Goal: Task Accomplishment & Management: Use online tool/utility

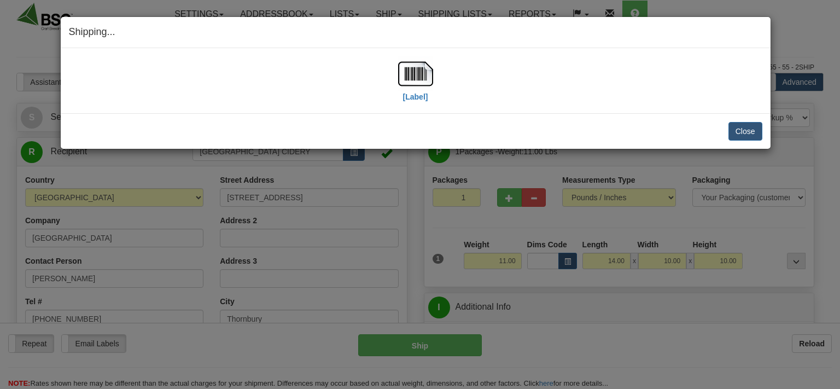
select select "0"
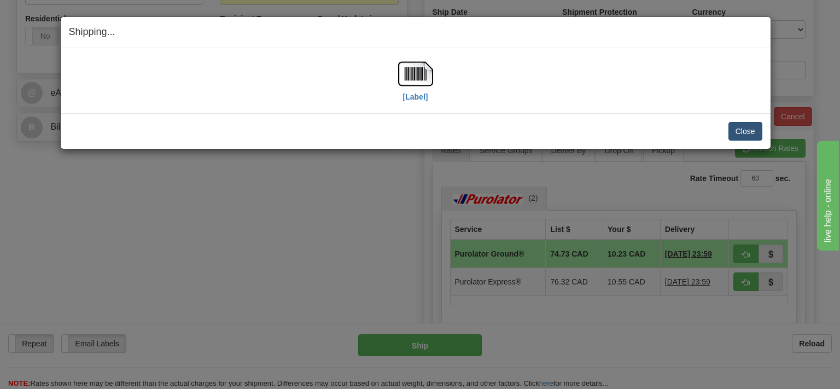
scroll to position [404, 0]
click at [742, 131] on button "Close" at bounding box center [746, 131] width 34 height 19
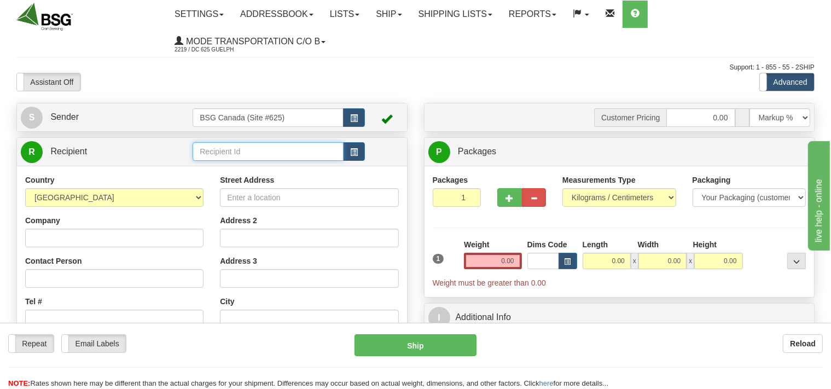
click at [263, 155] on input "text" at bounding box center [268, 151] width 150 height 19
click at [258, 169] on div "Samara Brewing Co" at bounding box center [266, 169] width 140 height 12
type input "Samara Brewing Co"
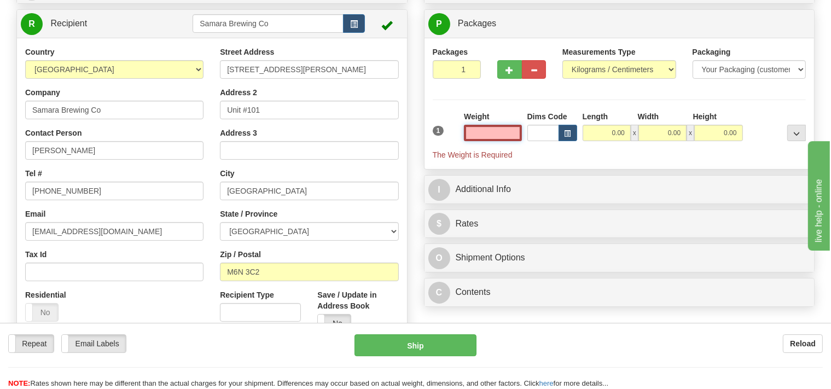
scroll to position [173, 0]
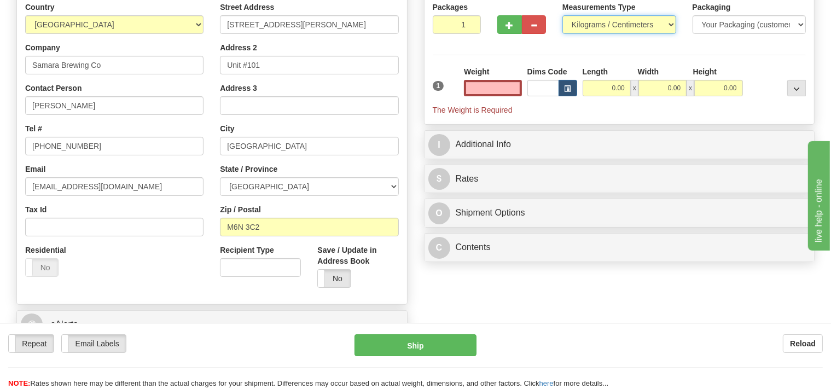
type input "0.00"
click at [562, 15] on select "Pounds / Inches Kilograms / Centimeters" at bounding box center [619, 24] width 114 height 19
select select "0"
click option "Pounds / Inches" at bounding box center [0, 0] width 0 height 0
click at [483, 84] on input "0.00" at bounding box center [492, 88] width 57 height 16
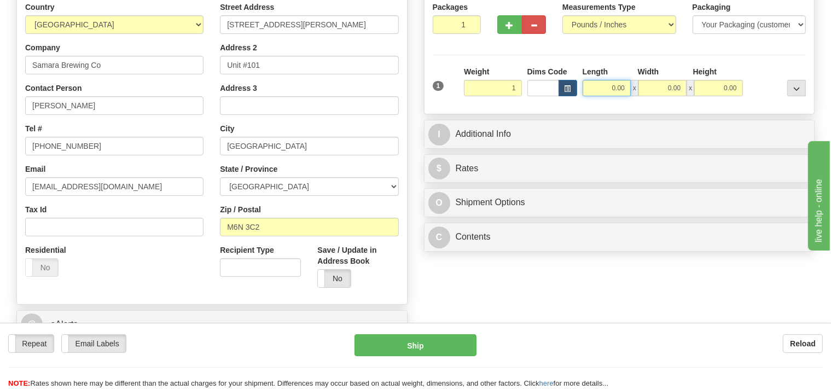
type input "1.00"
click at [600, 83] on input "0.00" at bounding box center [607, 88] width 48 height 16
type input "7.00"
click at [649, 84] on input "0.00" at bounding box center [662, 88] width 48 height 16
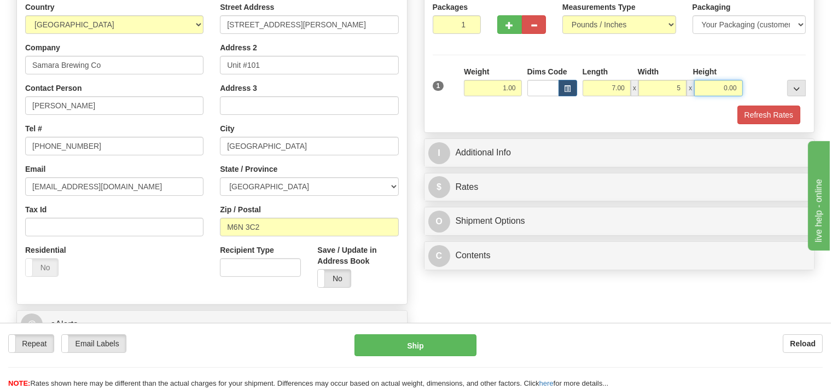
type input "5.00"
click at [710, 90] on input "0.00" at bounding box center [718, 88] width 48 height 16
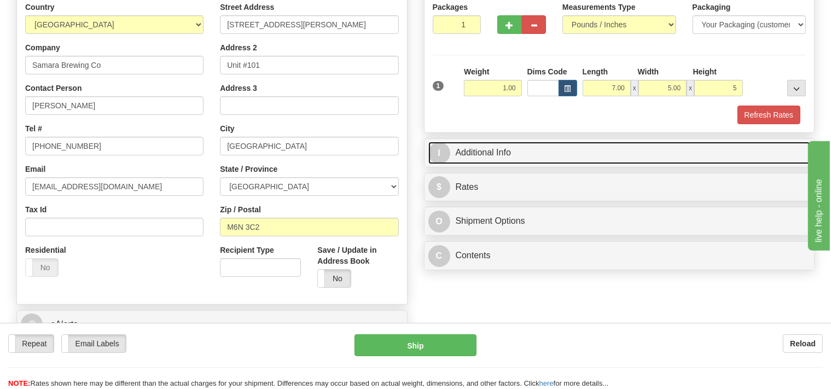
type input "5.00"
click at [540, 161] on link "I Additional Info" at bounding box center [619, 153] width 382 height 22
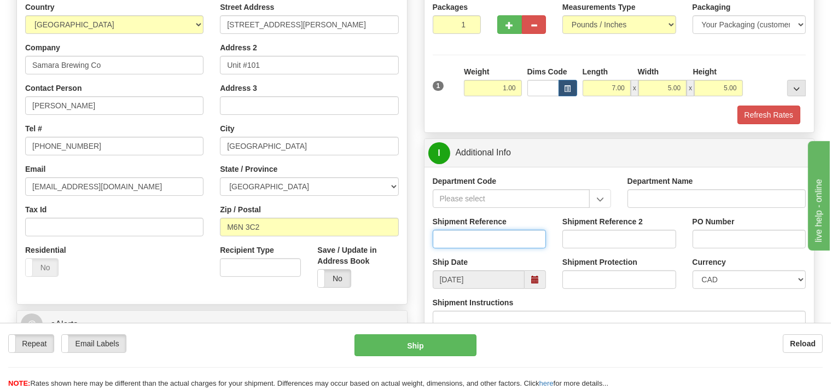
click at [460, 232] on input "Shipment Reference" at bounding box center [490, 239] width 114 height 19
type input "SO170-147683"
click at [751, 114] on button "Refresh Rates" at bounding box center [768, 115] width 63 height 19
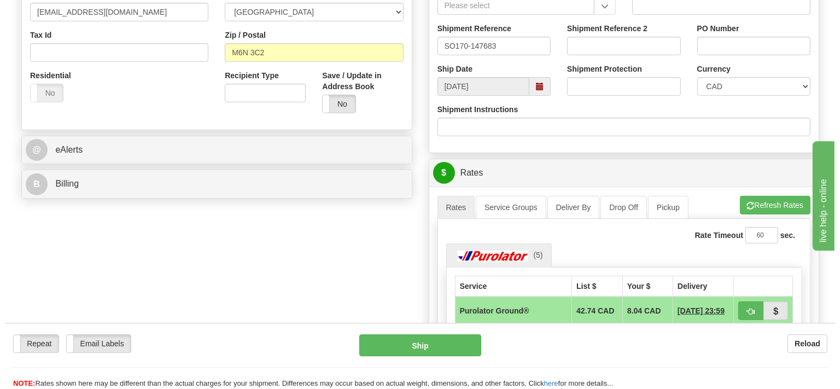
scroll to position [404, 0]
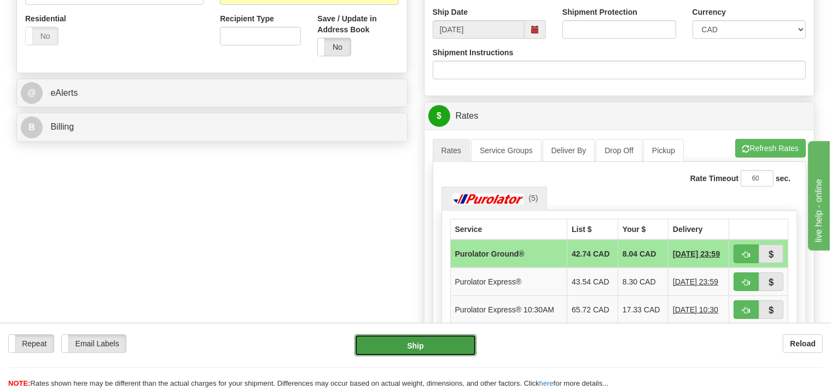
click at [441, 352] on button "Ship" at bounding box center [415, 345] width 122 height 22
type input "260"
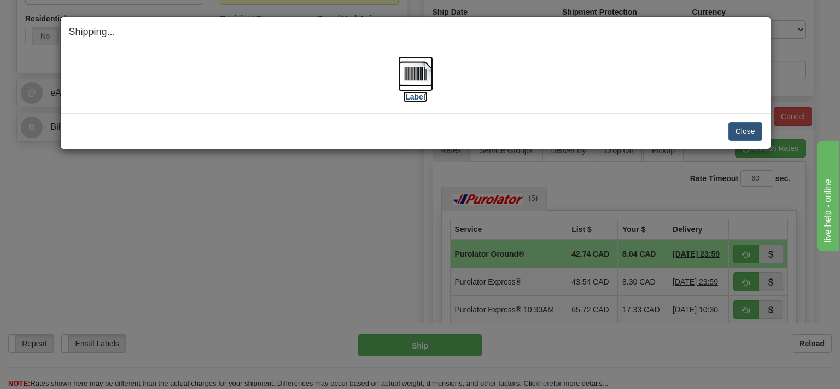
click at [423, 67] on img at bounding box center [415, 73] width 35 height 35
